Goal: Task Accomplishment & Management: Complete application form

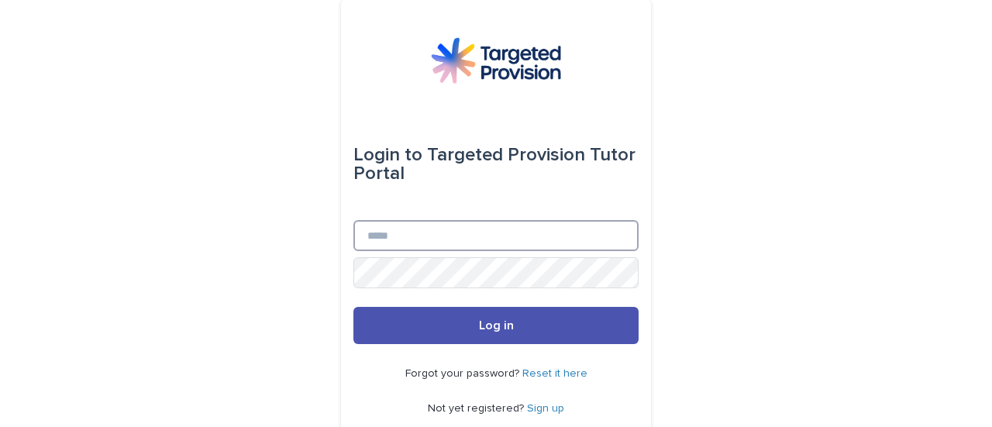
click at [392, 232] on input "Email" at bounding box center [495, 235] width 285 height 31
type input "**********"
click at [353, 307] on button "Log in" at bounding box center [495, 325] width 285 height 37
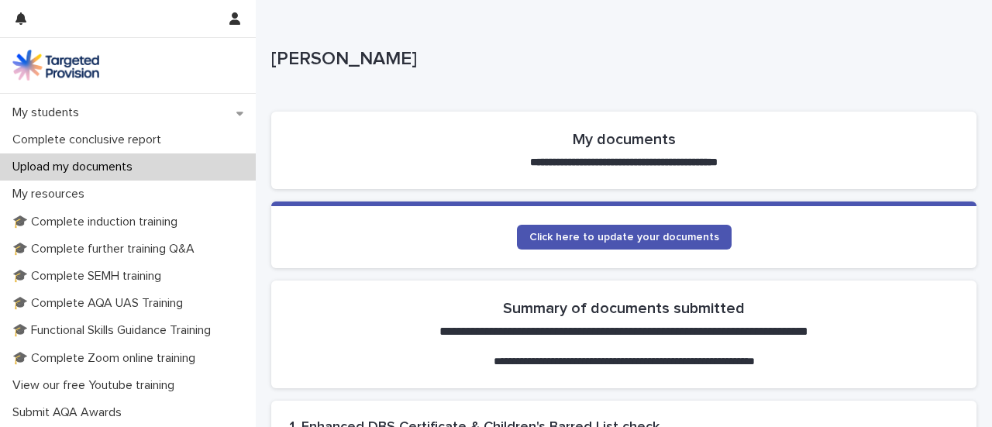
scroll to position [257, 0]
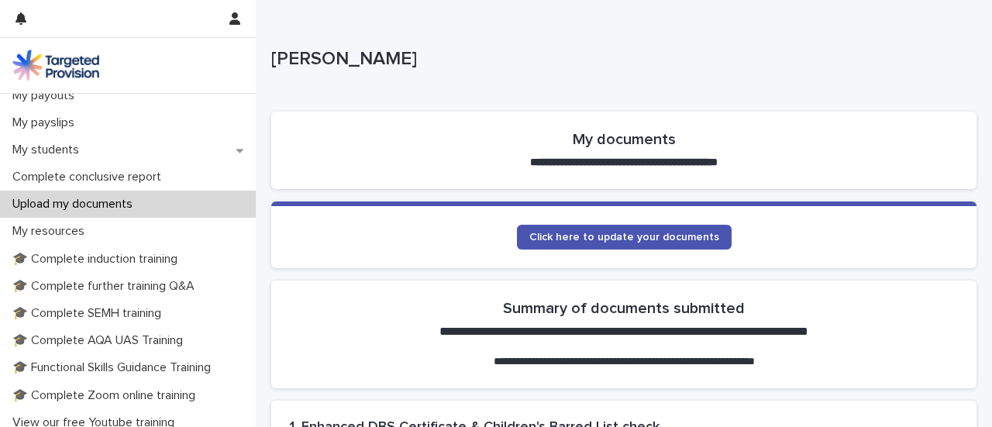
click at [55, 202] on p "Upload my documents" at bounding box center [75, 204] width 139 height 15
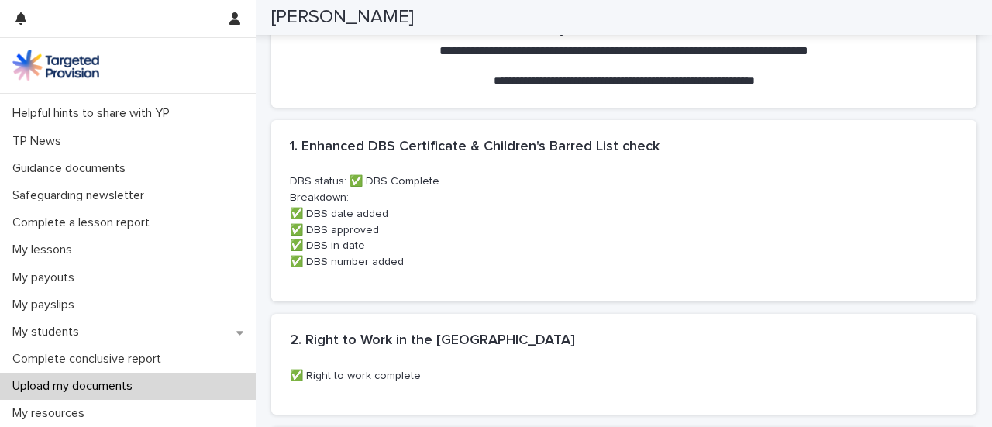
scroll to position [274, 0]
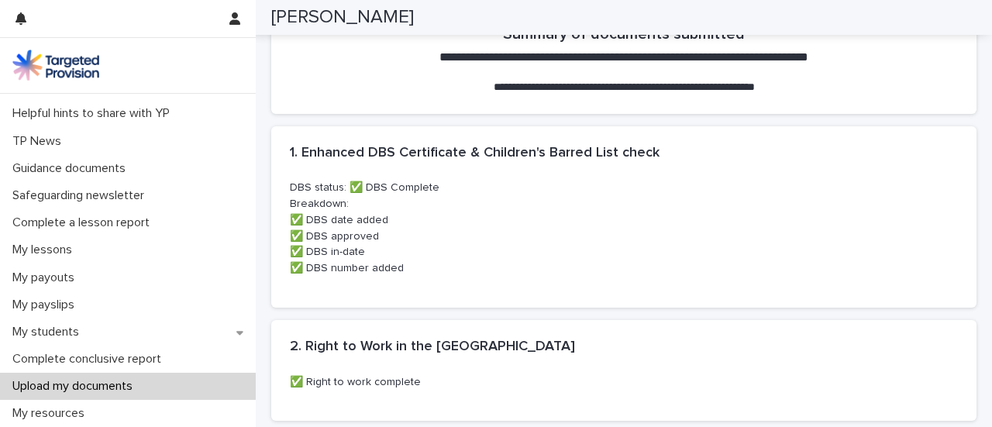
click at [430, 150] on h2 "1. Enhanced DBS Certificate & Children's Barred List check" at bounding box center [475, 153] width 370 height 17
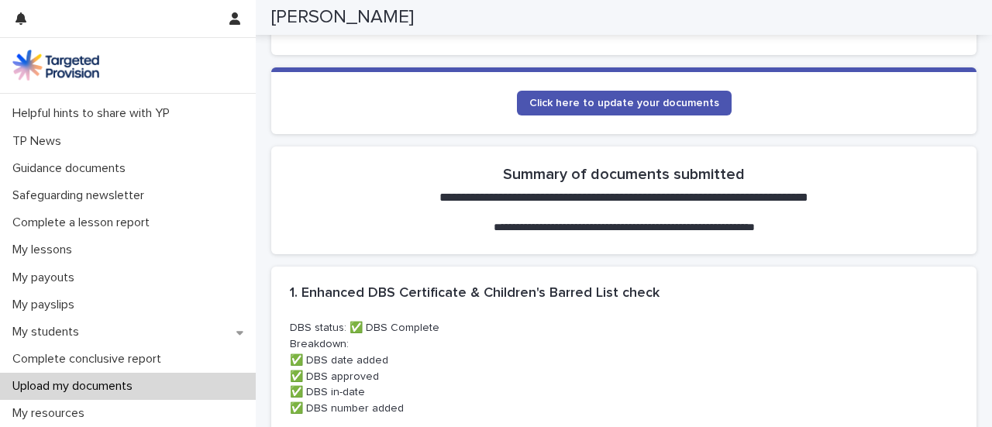
scroll to position [133, 0]
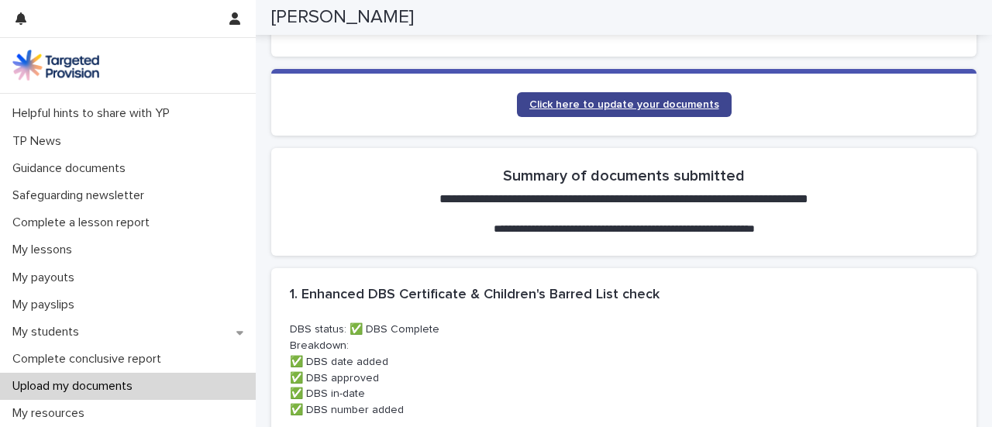
click at [617, 105] on span "Click here to update your documents" at bounding box center [624, 104] width 190 height 11
